Goal: Transaction & Acquisition: Book appointment/travel/reservation

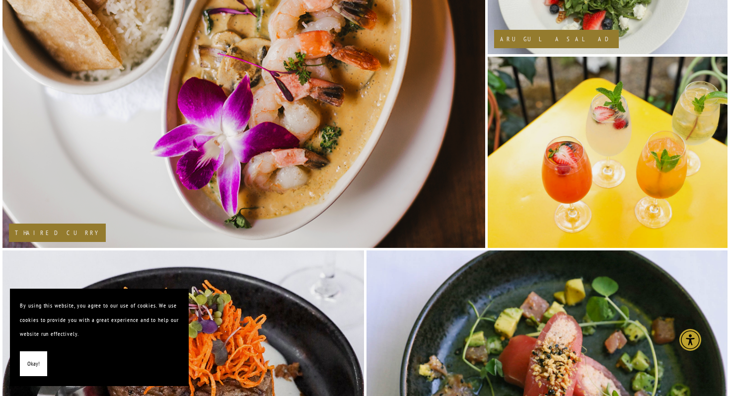
scroll to position [973, 0]
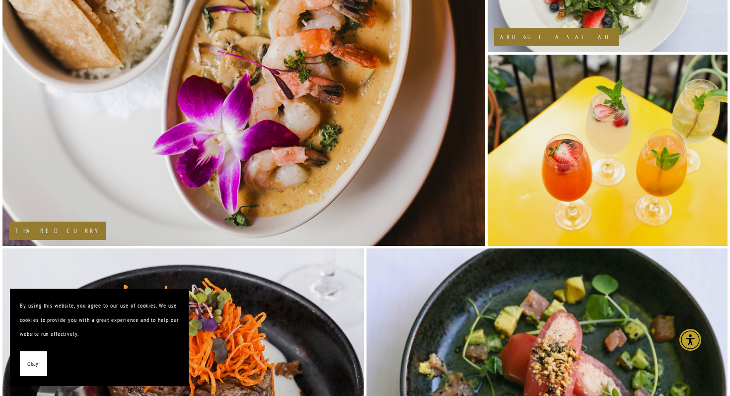
click at [33, 363] on span "Okay!" at bounding box center [33, 364] width 12 height 14
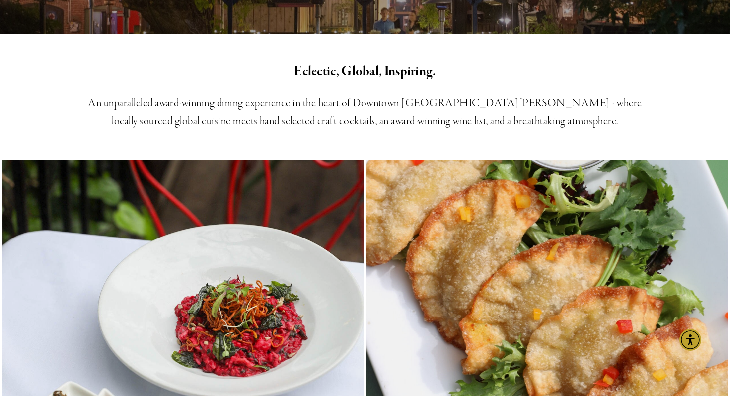
scroll to position [0, 0]
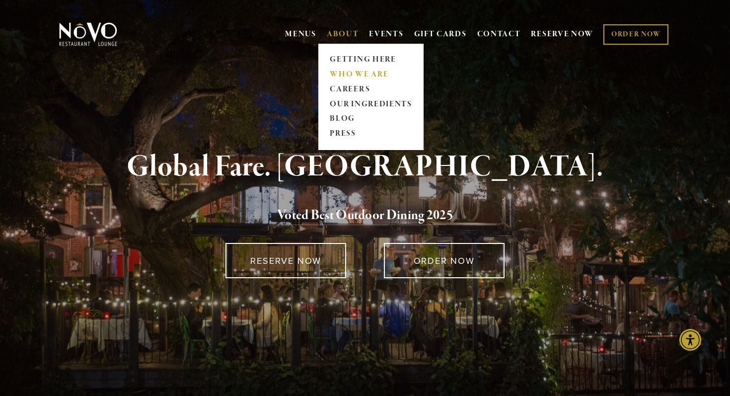
click at [341, 78] on link "WHO WE ARE" at bounding box center [371, 74] width 88 height 15
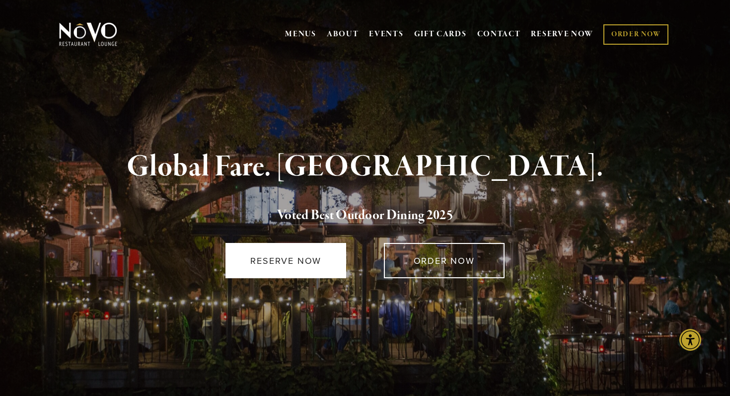
click at [308, 263] on link "RESERVE NOW" at bounding box center [286, 260] width 121 height 35
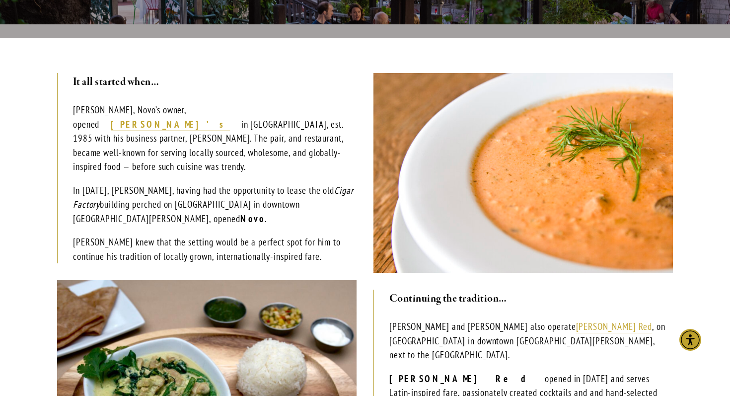
scroll to position [239, 0]
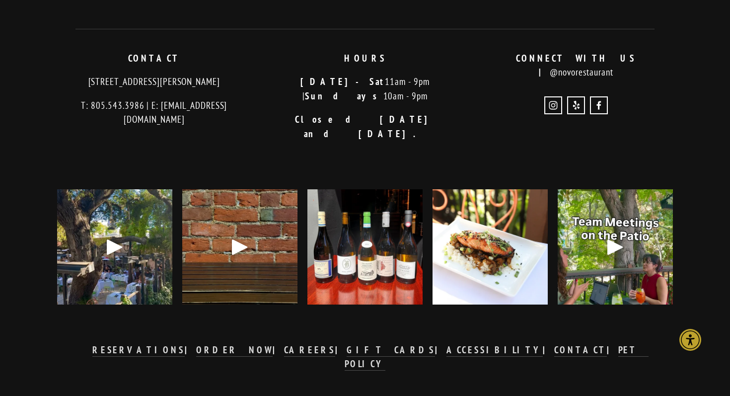
scroll to position [2025, 0]
click at [185, 344] on strong "RESERVATIONS" at bounding box center [138, 350] width 92 height 12
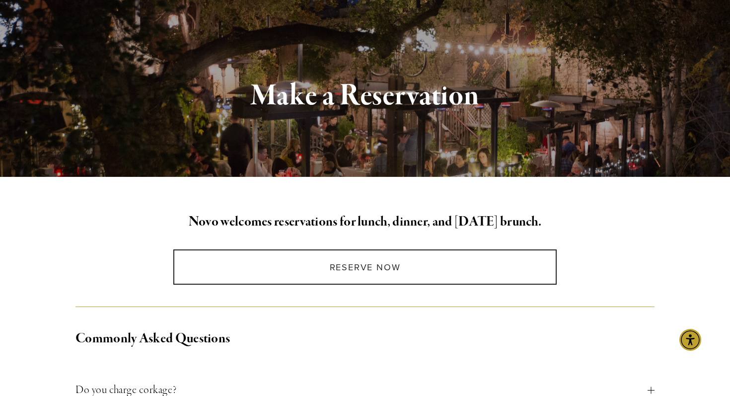
scroll to position [89, 0]
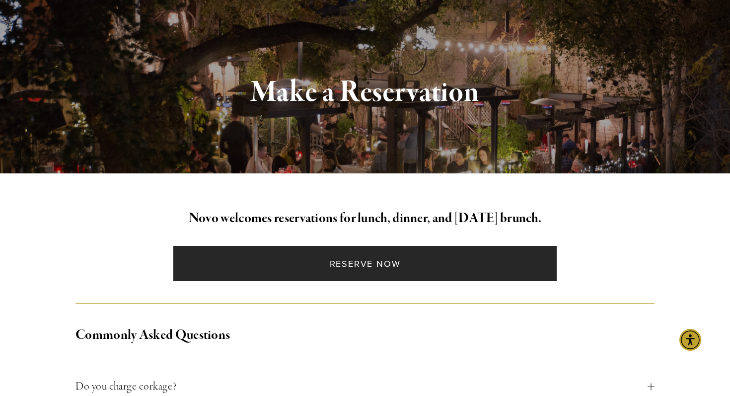
click at [342, 268] on link "Reserve Now" at bounding box center [364, 263] width 383 height 35
